Goal: Check status: Check status

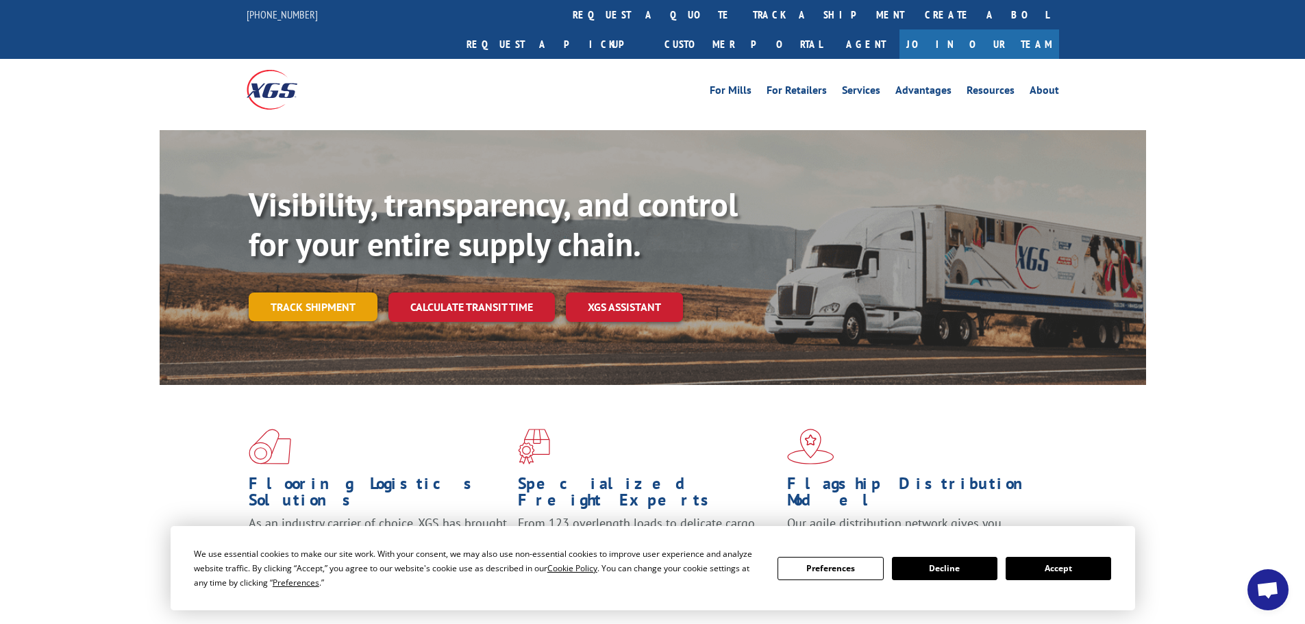
click at [301, 292] on link "Track shipment" at bounding box center [313, 306] width 129 height 29
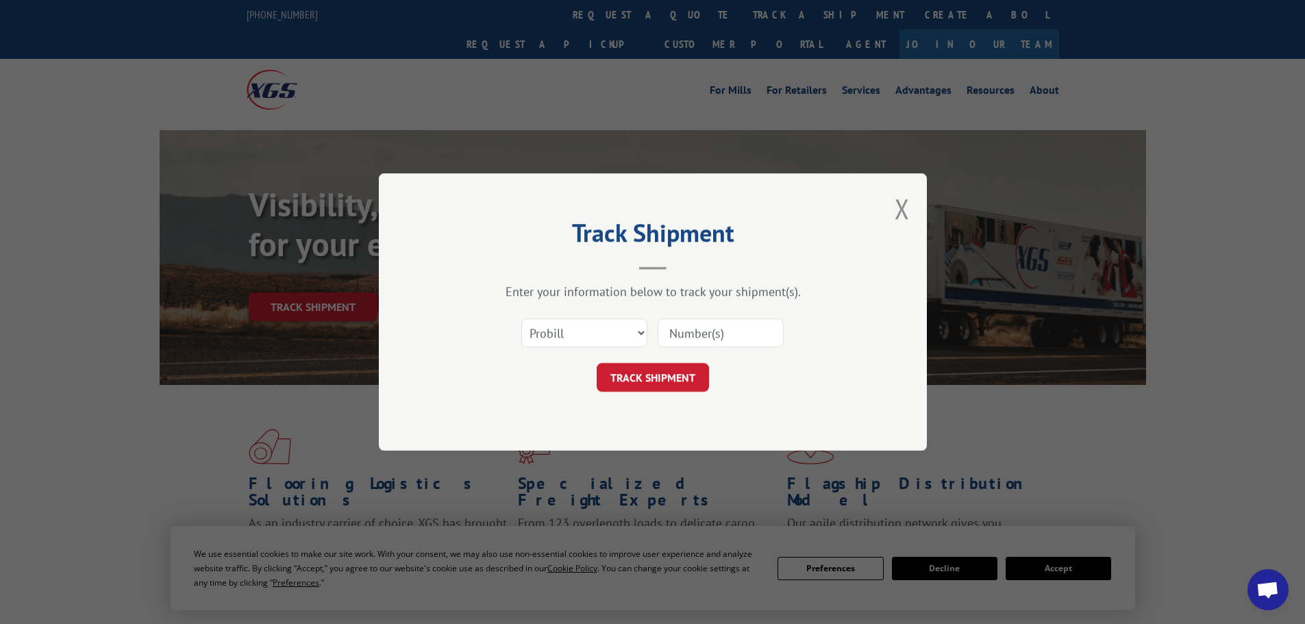
click at [686, 335] on input at bounding box center [721, 333] width 126 height 29
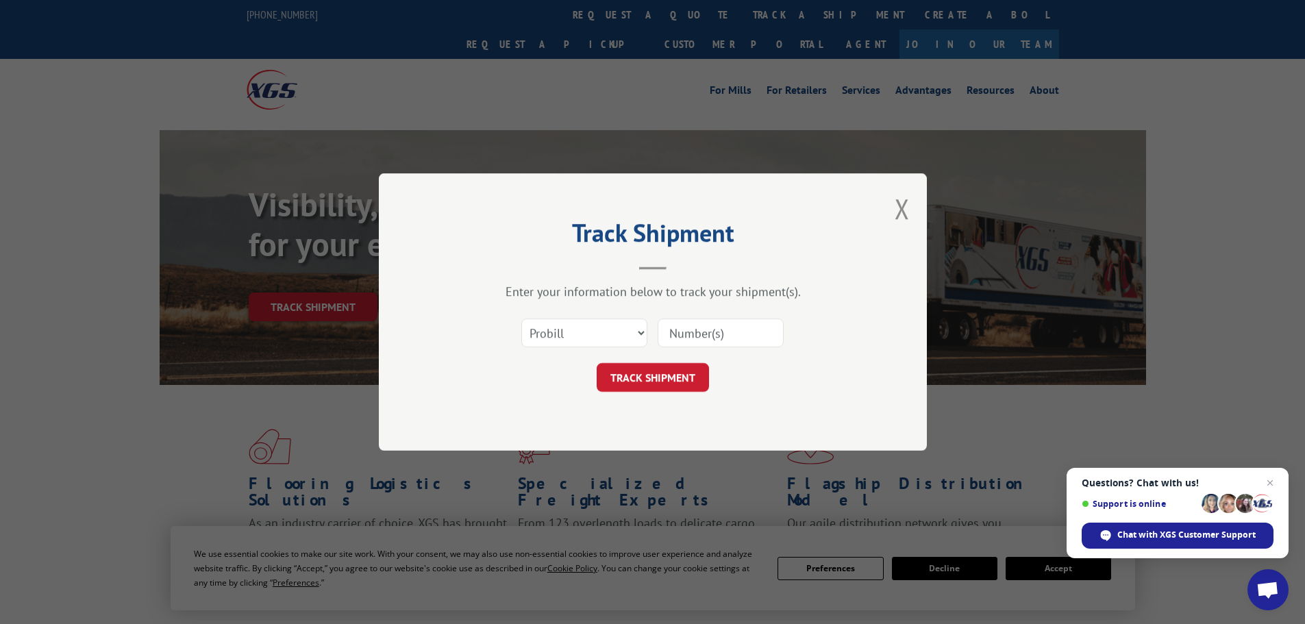
paste input "17230643"
type input "17230643"
click at [651, 381] on button "TRACK SHIPMENT" at bounding box center [653, 377] width 112 height 29
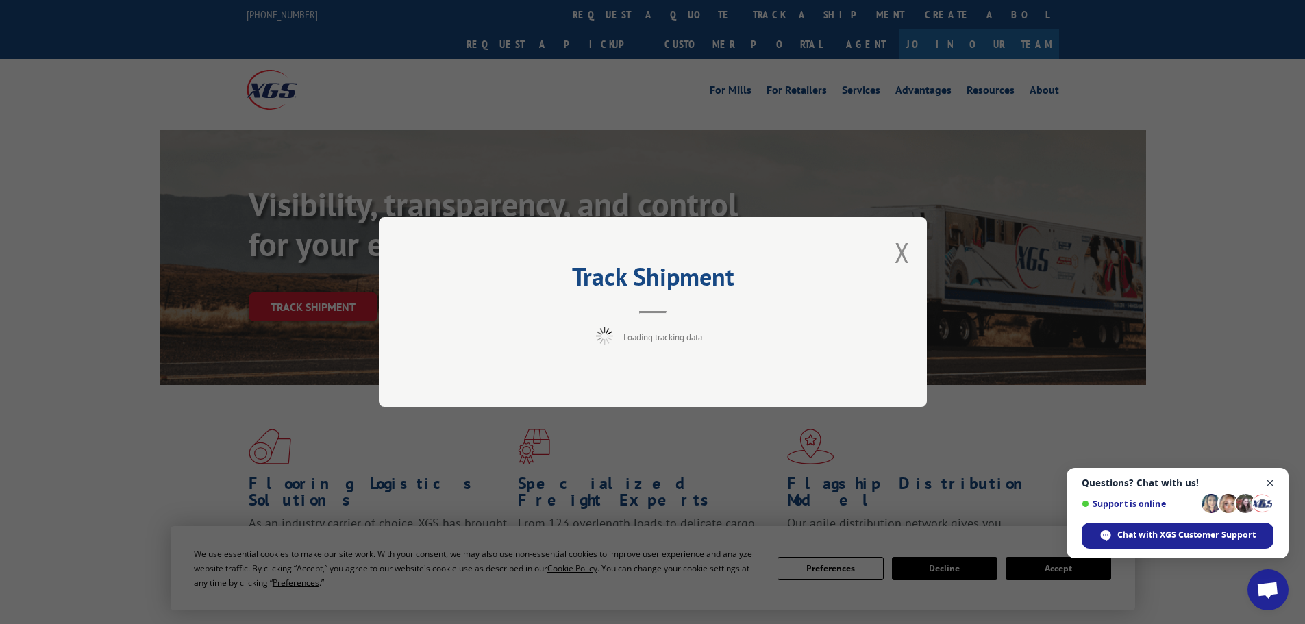
click at [1270, 482] on span "Close chat" at bounding box center [1270, 483] width 17 height 17
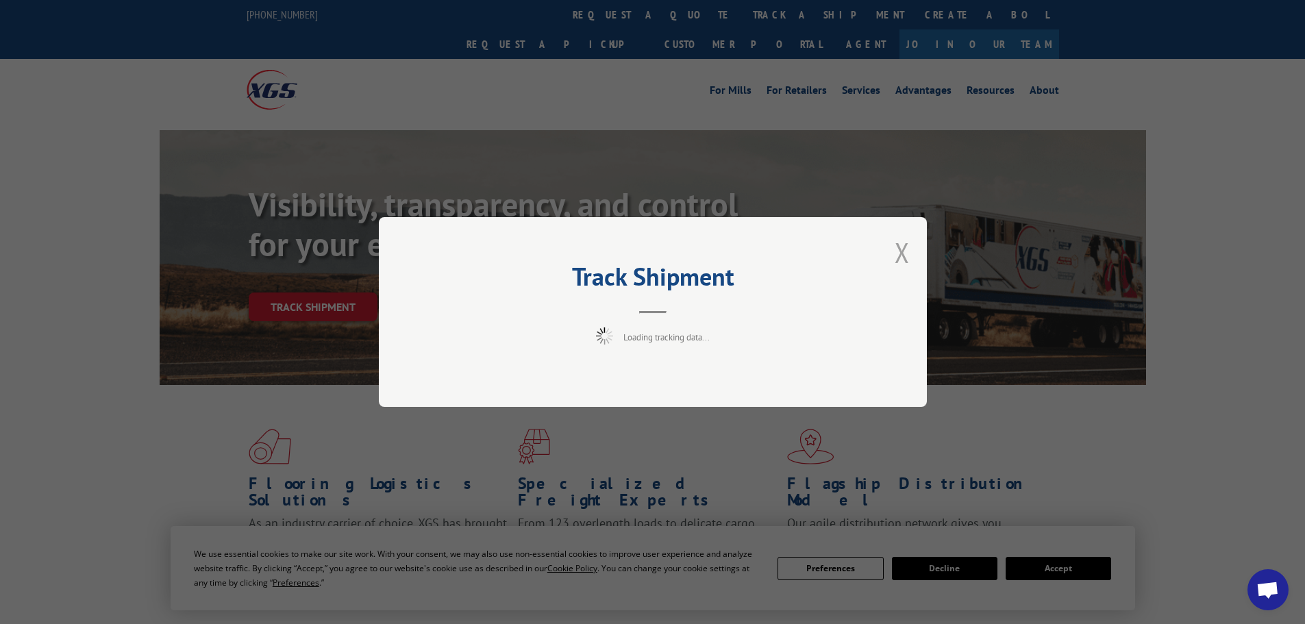
click at [899, 249] on button "Close modal" at bounding box center [902, 252] width 15 height 36
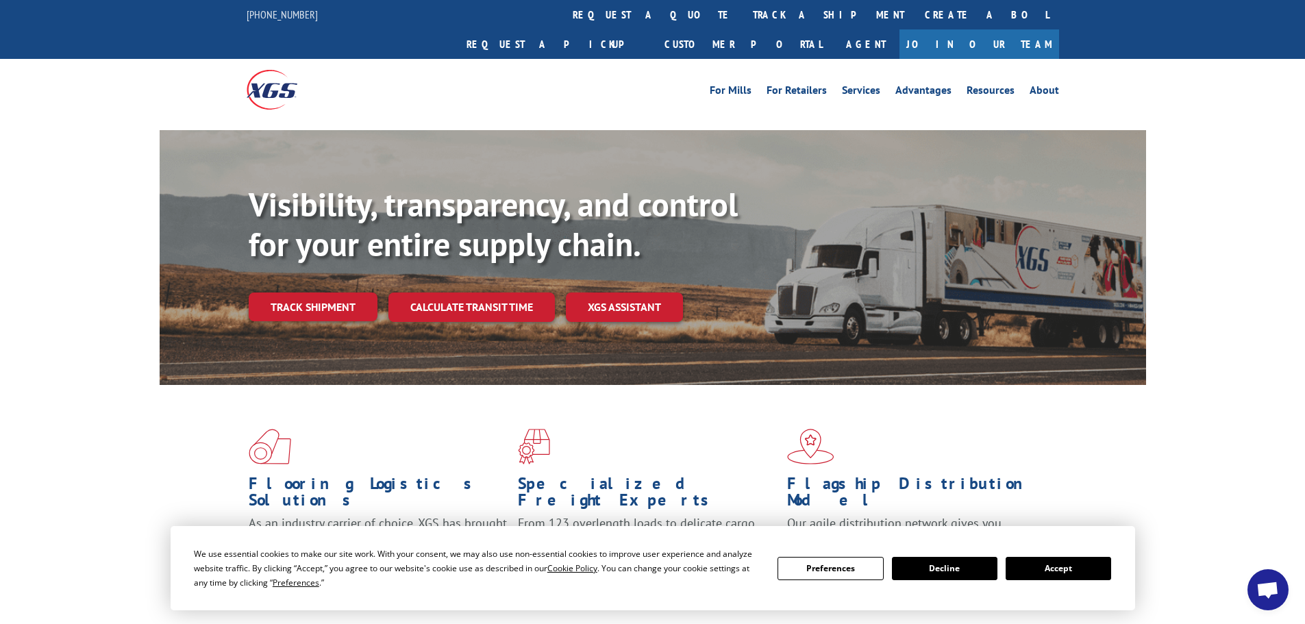
click at [1054, 578] on button "Accept" at bounding box center [1058, 568] width 105 height 23
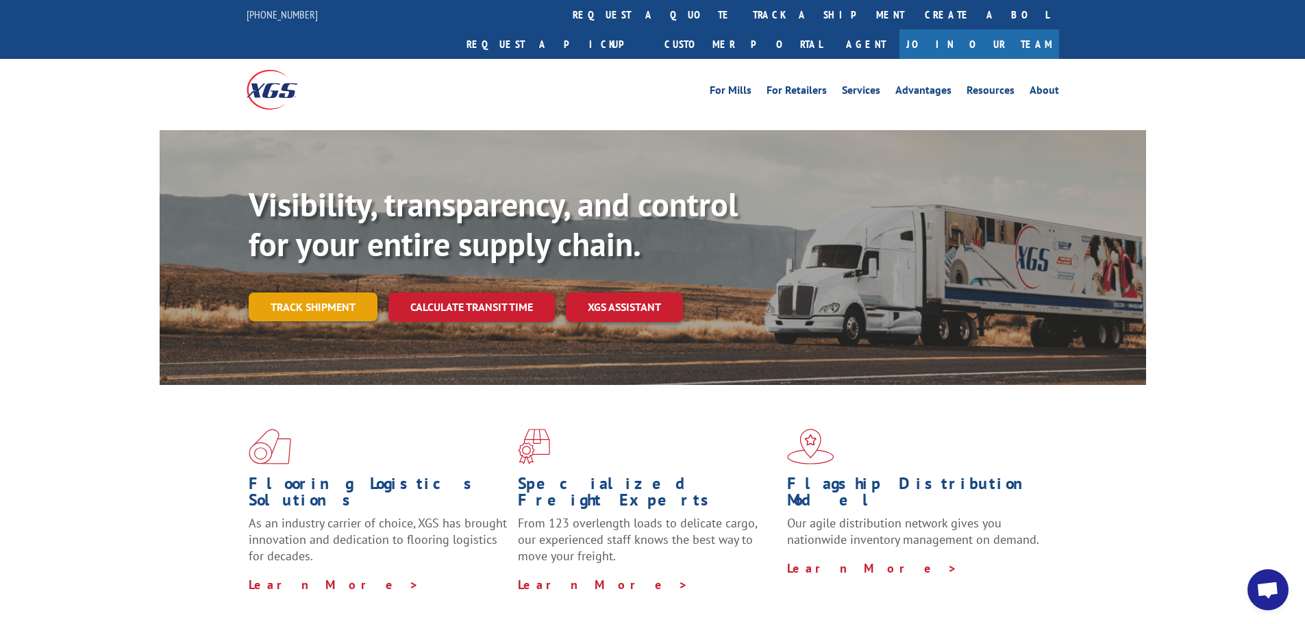
click at [335, 292] on link "Track shipment" at bounding box center [313, 306] width 129 height 29
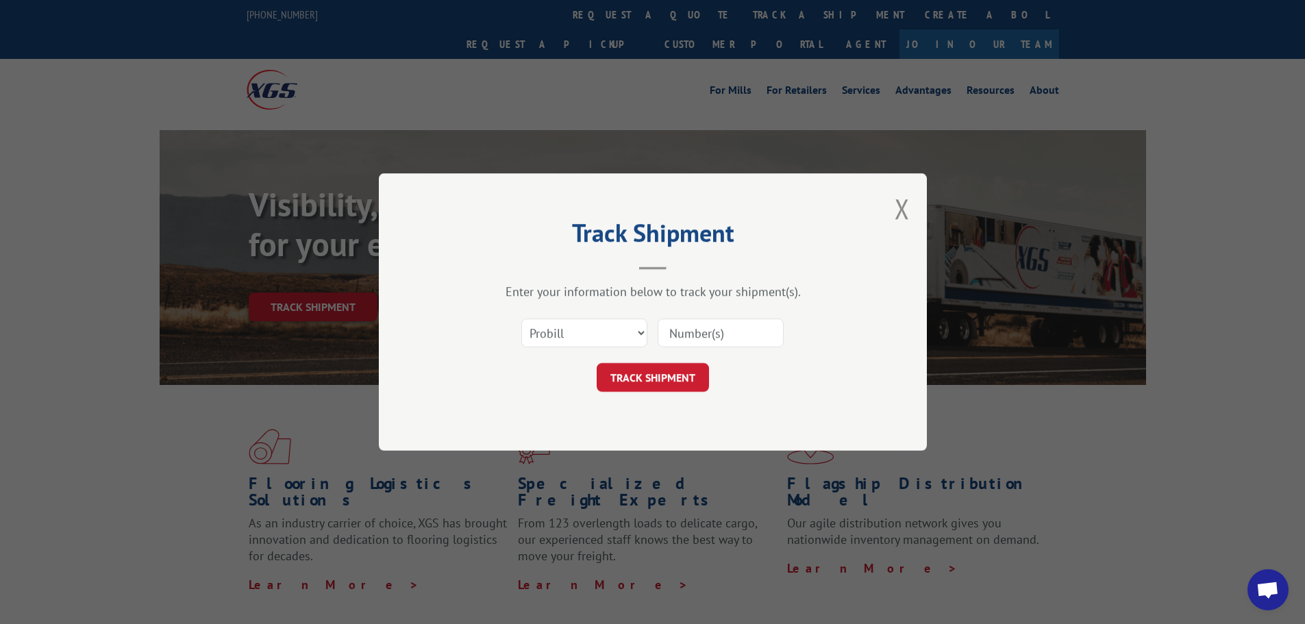
click at [724, 329] on input at bounding box center [721, 333] width 126 height 29
paste input "17230643"
type input "17230643"
click at [654, 370] on button "TRACK SHIPMENT" at bounding box center [653, 377] width 112 height 29
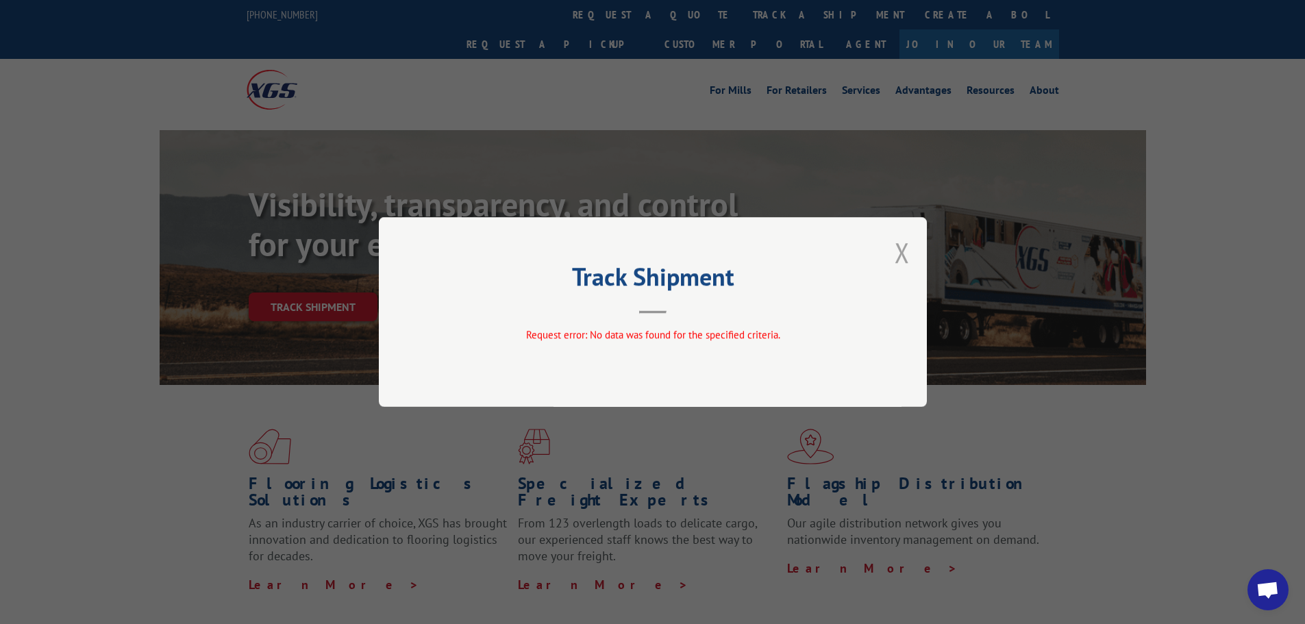
click at [906, 249] on button "Close modal" at bounding box center [902, 252] width 15 height 36
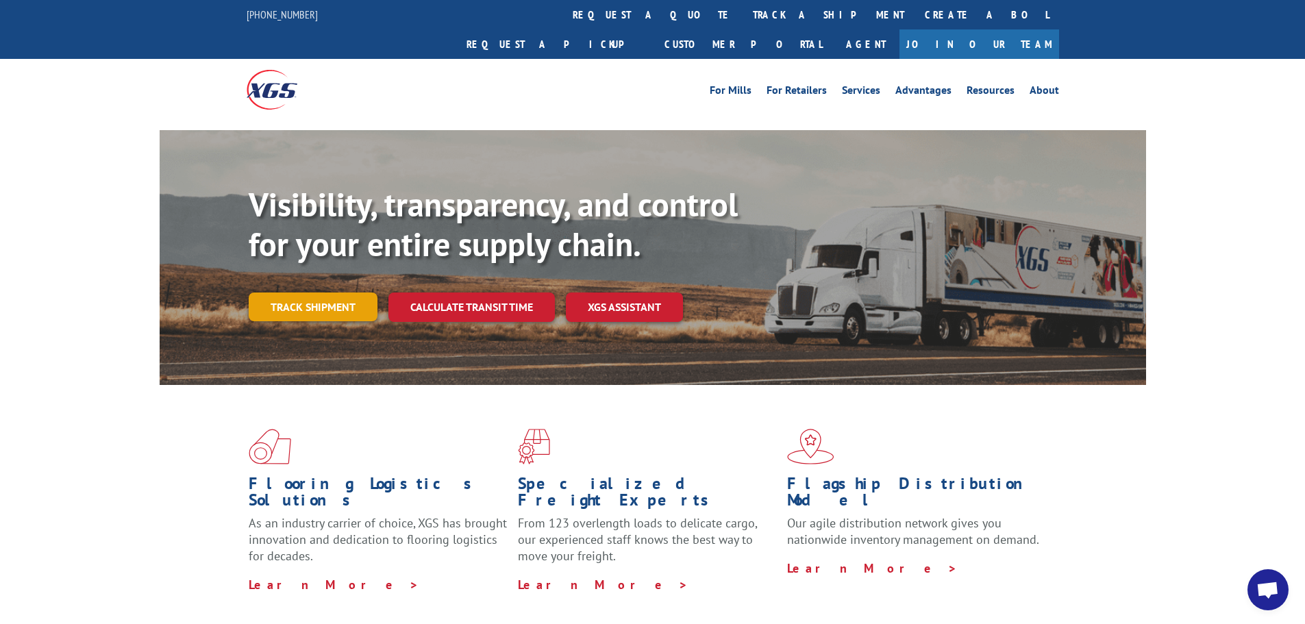
click at [321, 292] on link "Track shipment" at bounding box center [313, 306] width 129 height 29
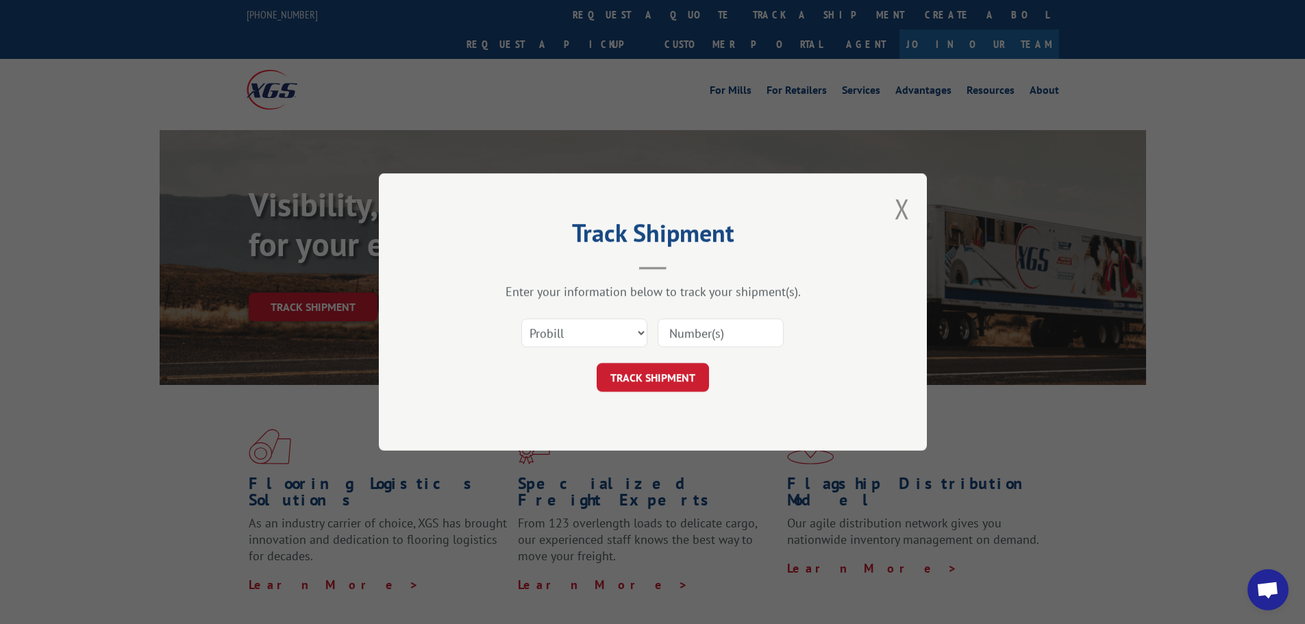
click at [711, 329] on input at bounding box center [721, 333] width 126 height 29
paste input "7002775"
type input "7002775"
click at [638, 332] on select "Select category... Probill BOL PO" at bounding box center [584, 333] width 126 height 29
select select "bol"
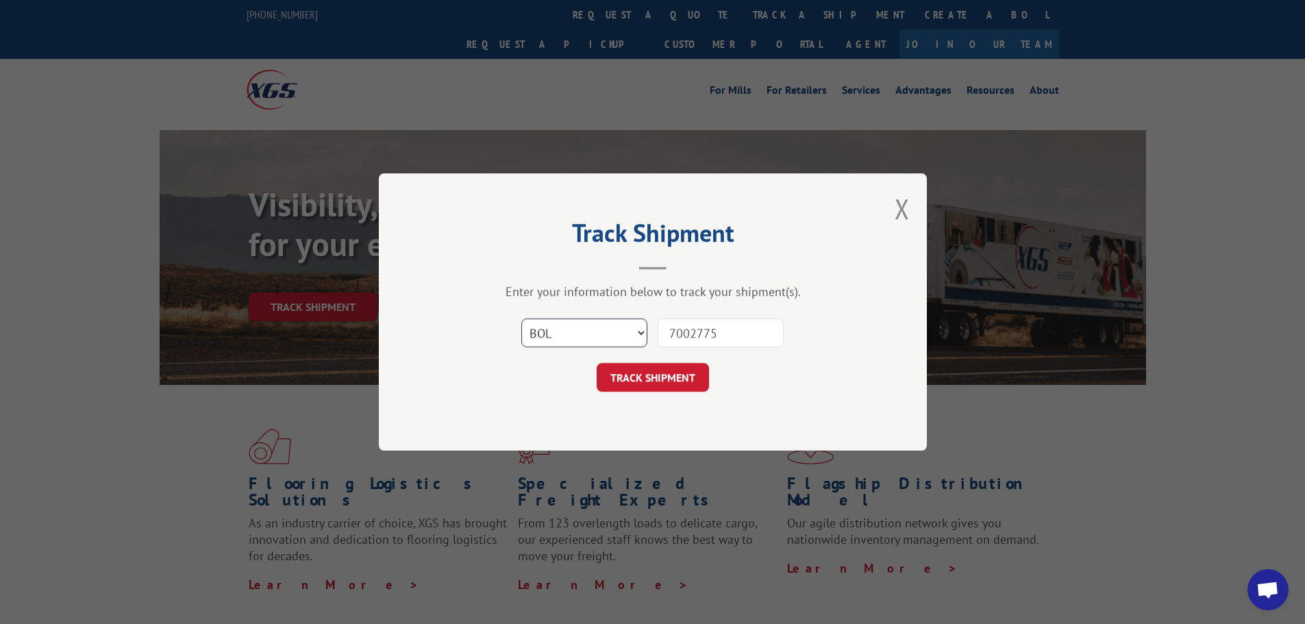
click at [521, 319] on select "Select category... Probill BOL PO" at bounding box center [584, 333] width 126 height 29
click at [653, 374] on button "TRACK SHIPMENT" at bounding box center [653, 377] width 112 height 29
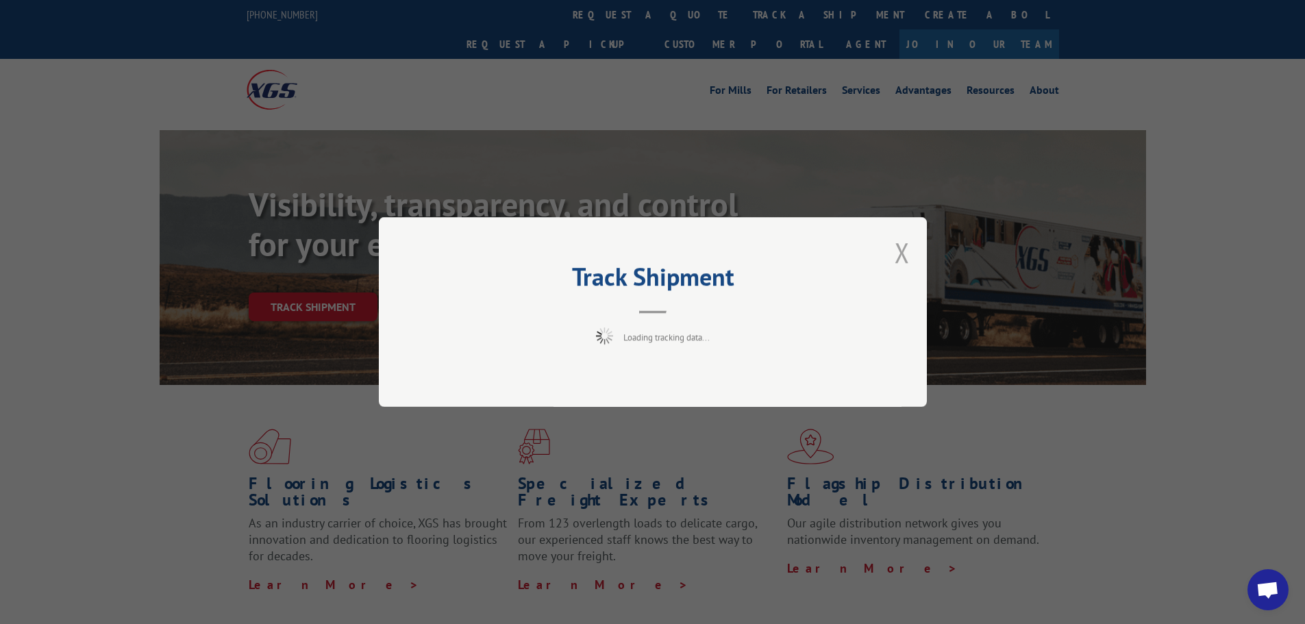
click at [900, 249] on button "Close modal" at bounding box center [902, 252] width 15 height 36
